Goal: Find specific page/section: Find specific page/section

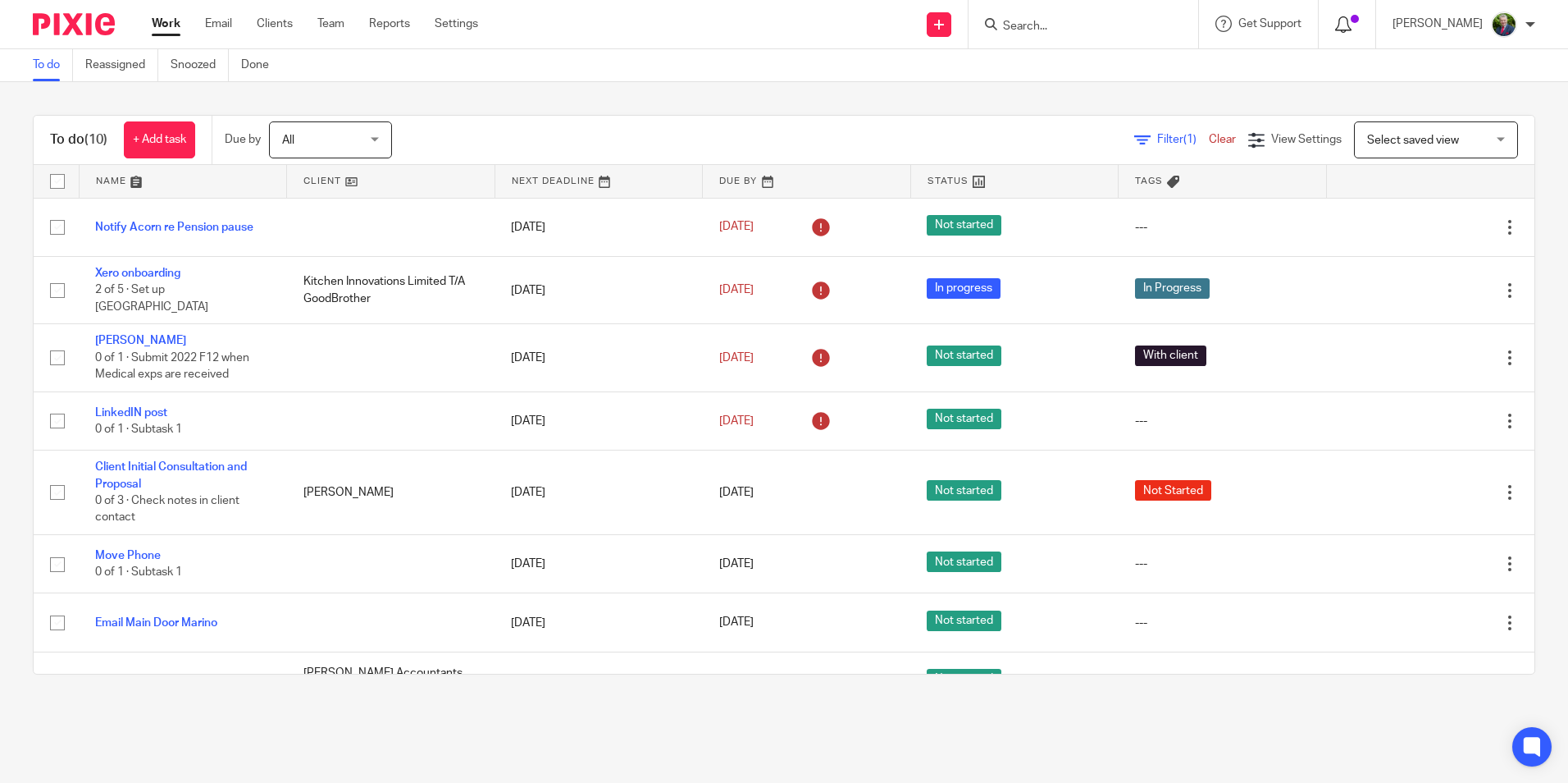
click at [1359, 30] on div at bounding box center [1346, 24] width 24 height 18
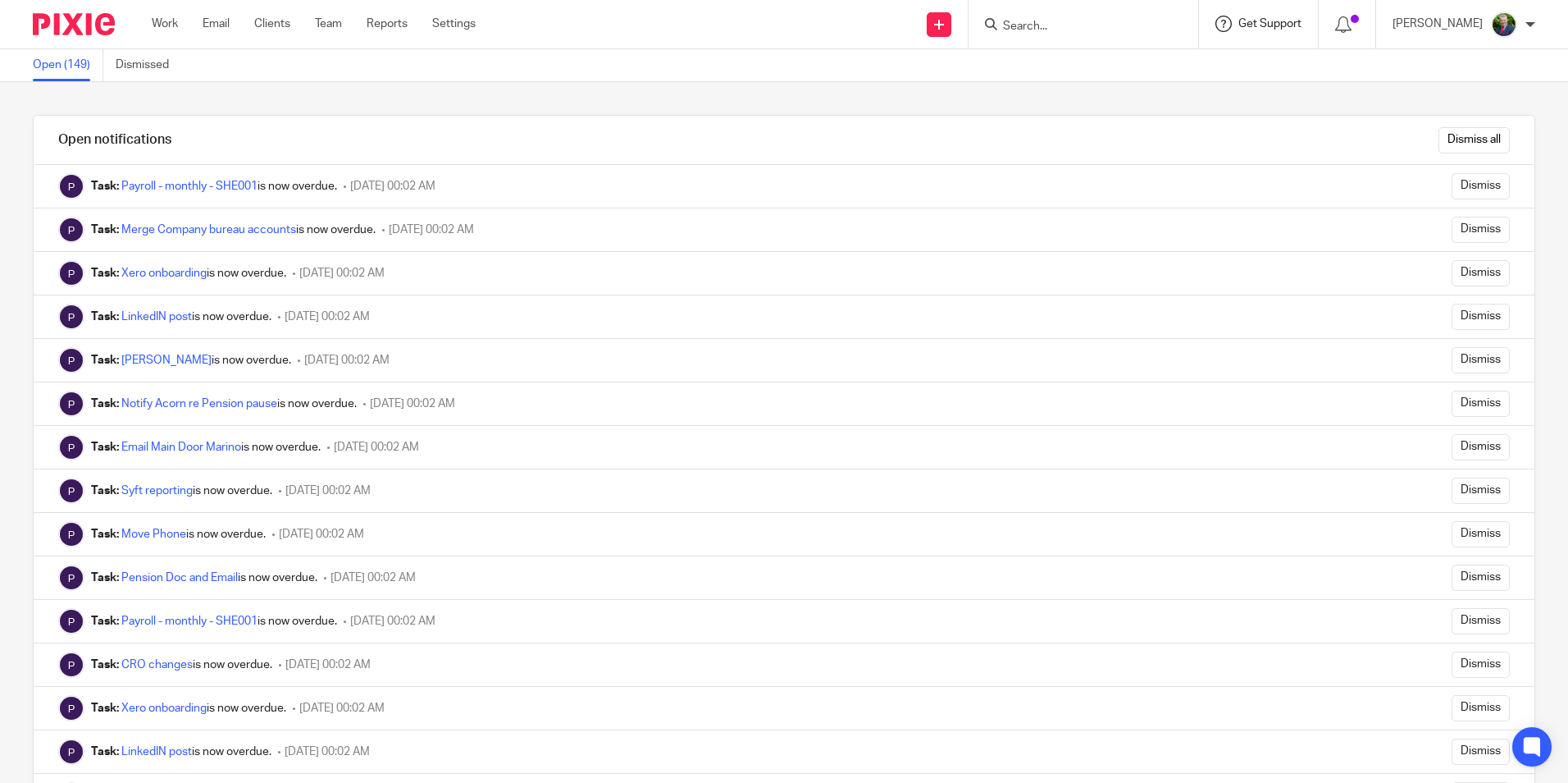
click at [1302, 27] on span "Get Support" at bounding box center [1270, 24] width 63 height 11
click at [1198, 156] on span "View roadmap" at bounding box center [1212, 155] width 101 height 17
click at [1289, 34] on div "Get Support Contact via email Check our documentation Access the academy View r…" at bounding box center [1258, 24] width 120 height 48
click at [1218, 156] on span "View roadmap" at bounding box center [1212, 155] width 101 height 17
click at [161, 21] on link "Work" at bounding box center [165, 24] width 26 height 17
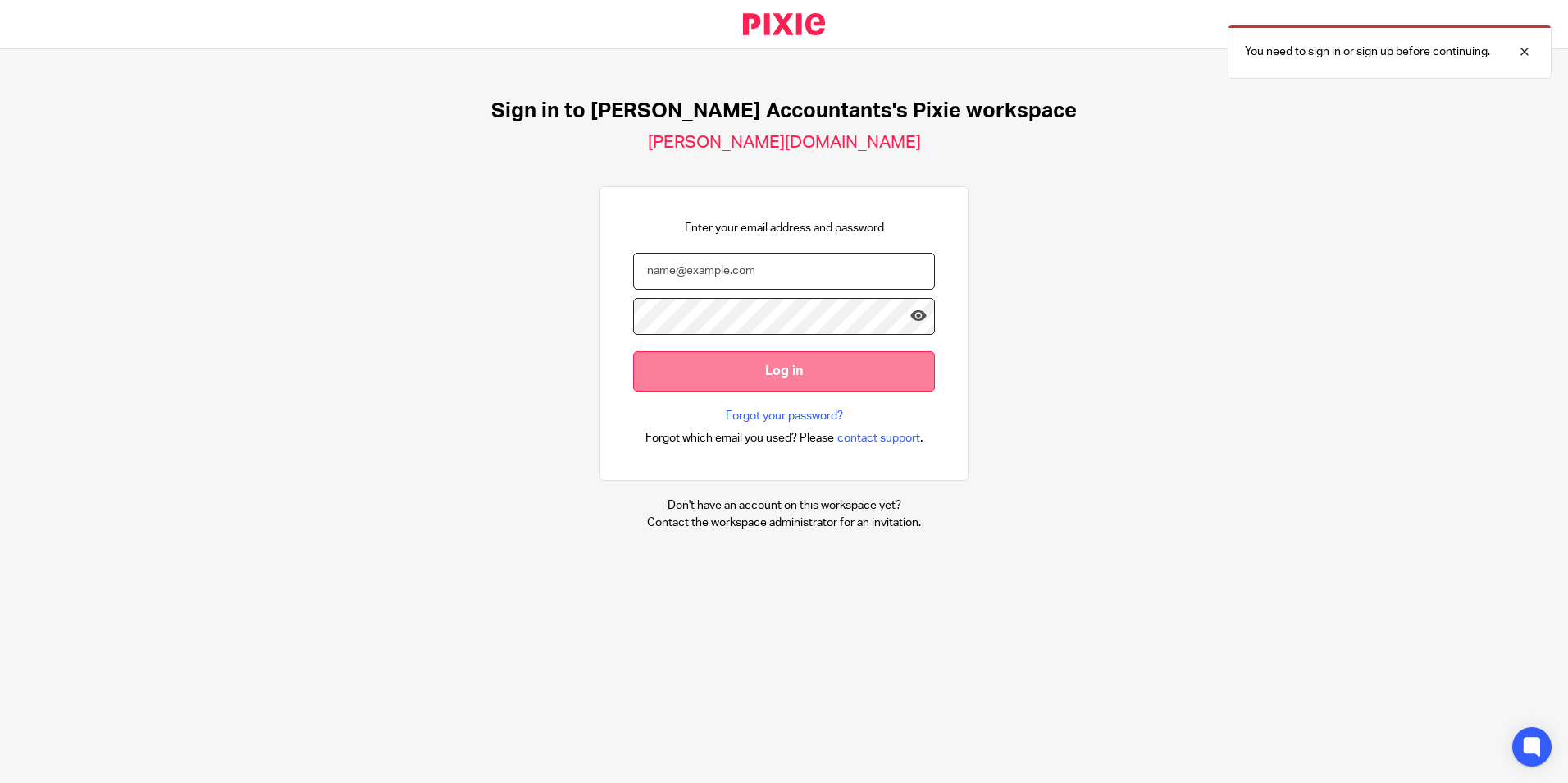
type input "edwin@sheilaccountants.ie"
click at [767, 381] on input "Log in" at bounding box center [784, 371] width 302 height 40
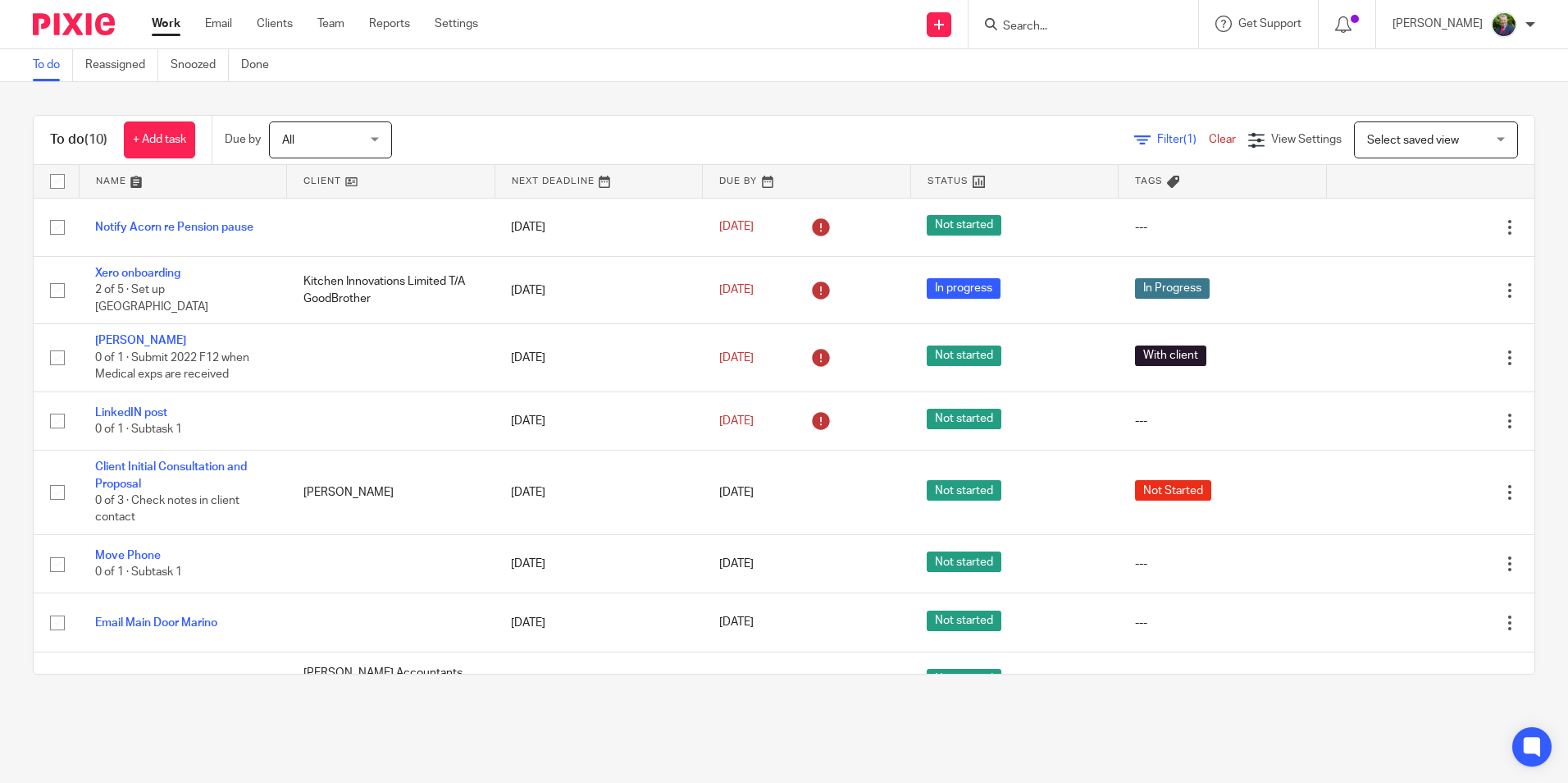
click at [1103, 24] on input "Search" at bounding box center [1075, 27] width 147 height 15
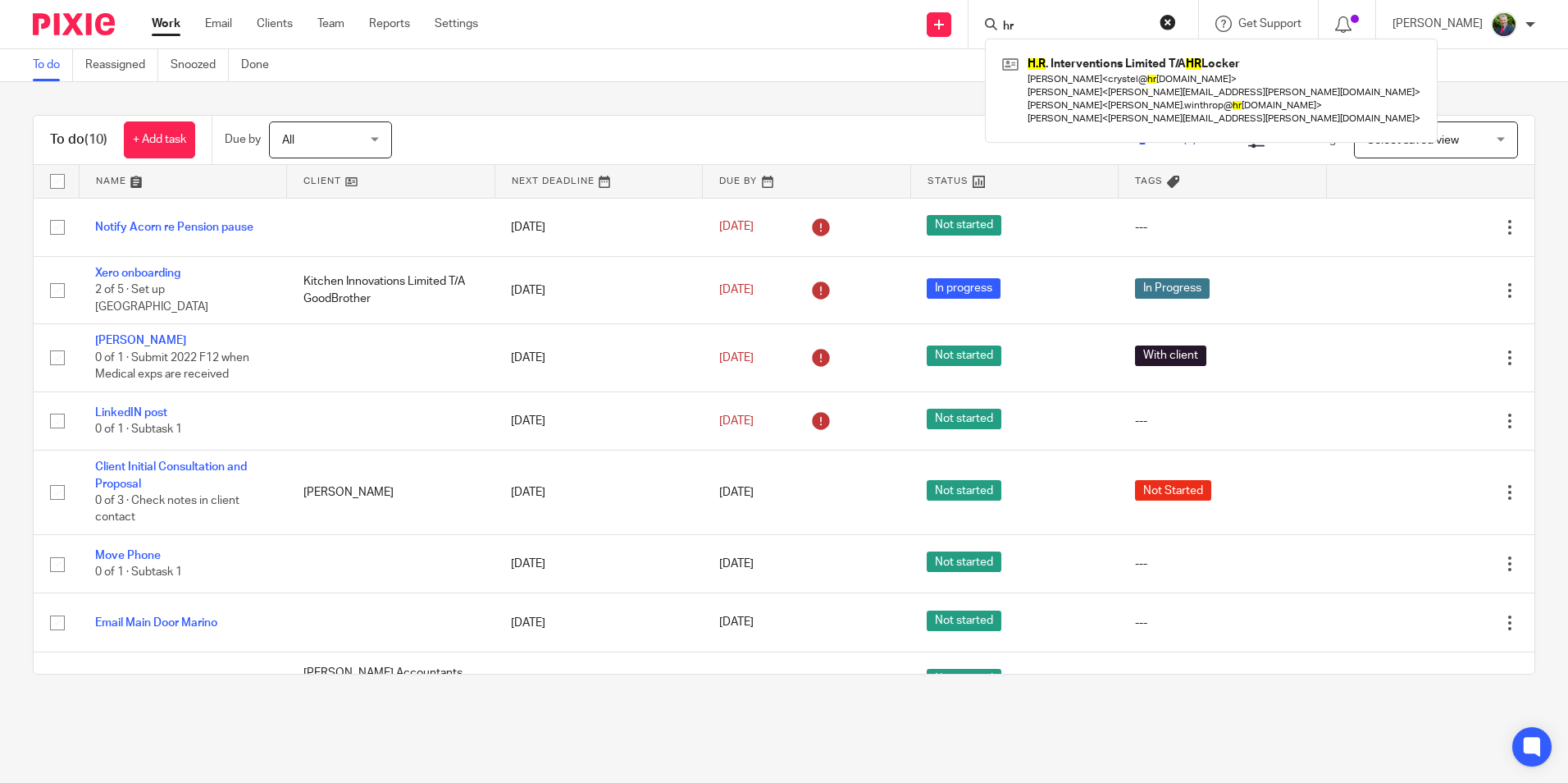
type input "hr"
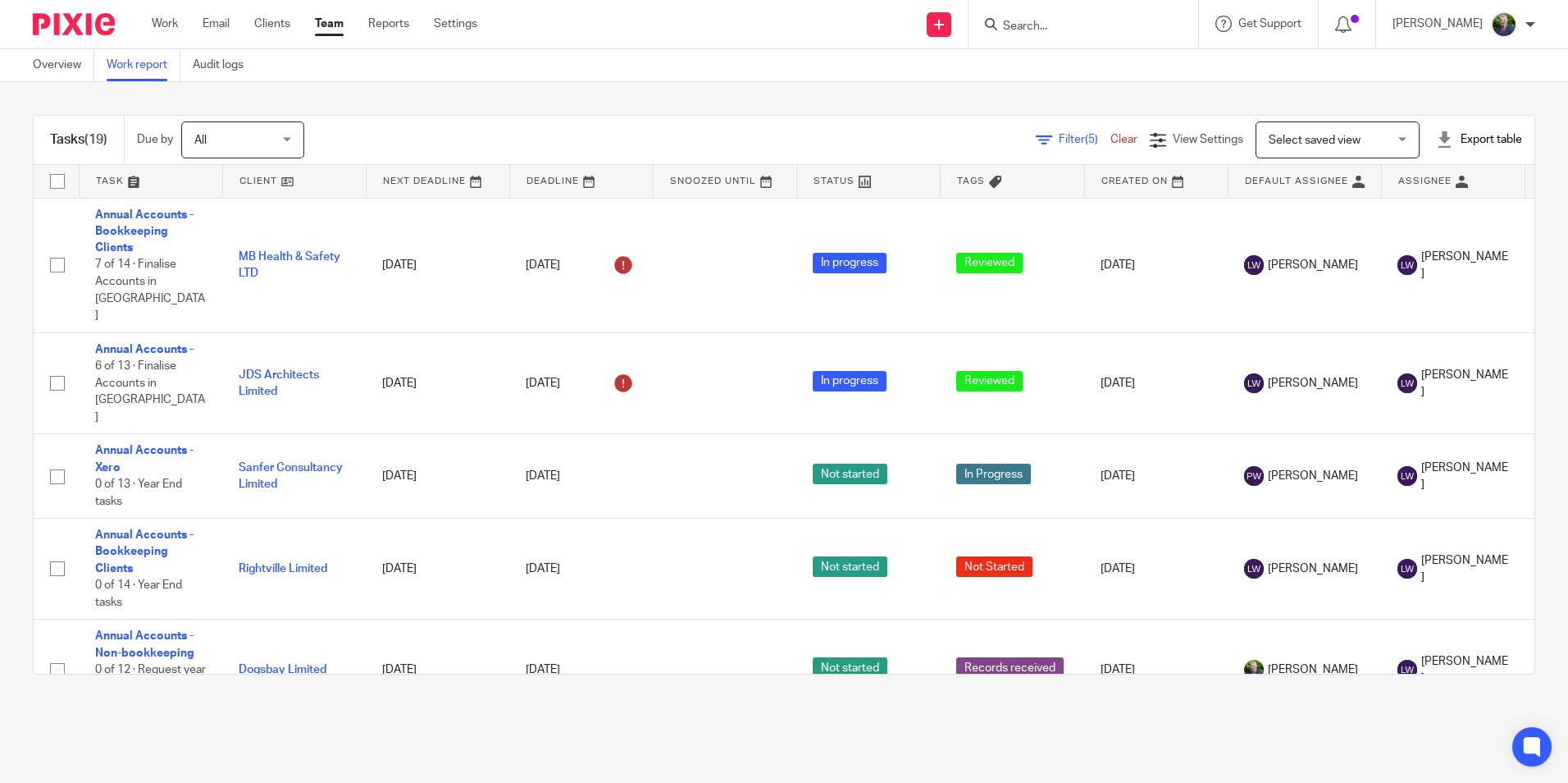
click at [22, 384] on div "Tasks (19) Due by All All [DATE] [DATE] This week Next week This month Next mon…" at bounding box center [784, 395] width 1568 height 625
